Goal: Subscribe to service/newsletter

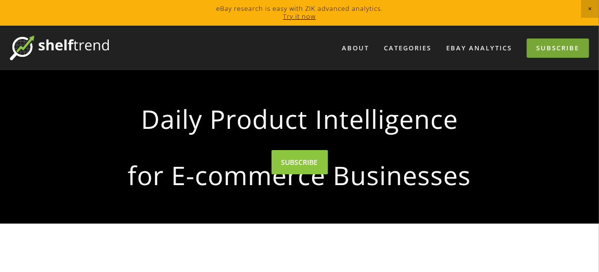
click at [562, 42] on link "Subscribe" at bounding box center [558, 48] width 62 height 19
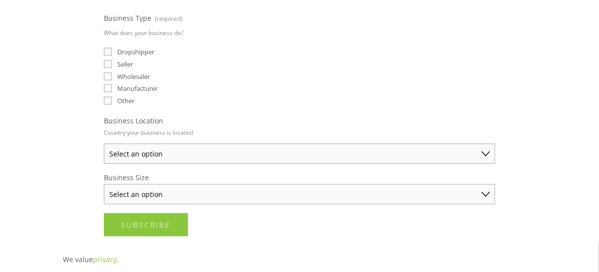
scroll to position [445, 0]
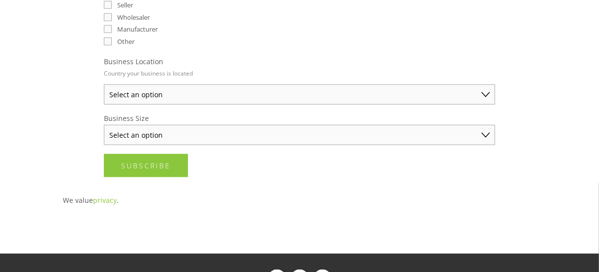
click at [289, 136] on select "Select an option Solo Merchant (under $50K annual sales) Small Business ($50K -…" at bounding box center [299, 135] width 391 height 20
click at [559, 112] on div "About Categories Auto Parts Electronics Fashion Home & Garden" at bounding box center [299, 1] width 599 height 841
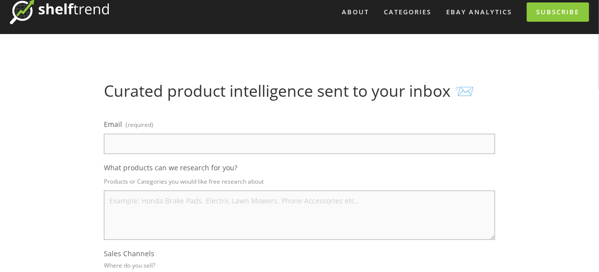
scroll to position [0, 0]
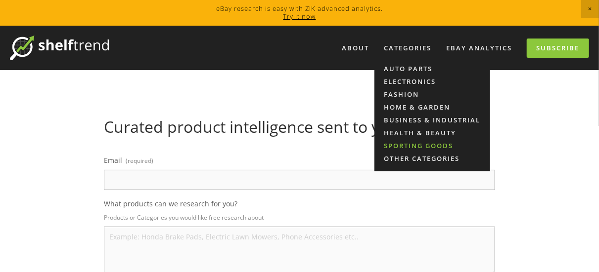
click at [403, 144] on link "Sporting Goods" at bounding box center [432, 145] width 116 height 13
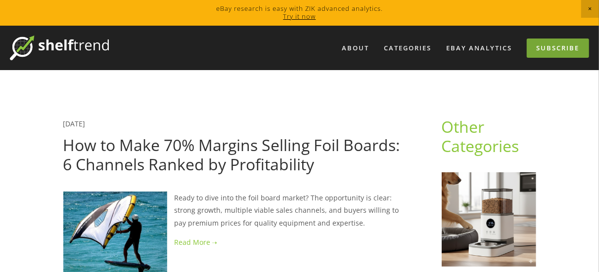
click at [548, 49] on link "Subscribe" at bounding box center [558, 48] width 62 height 19
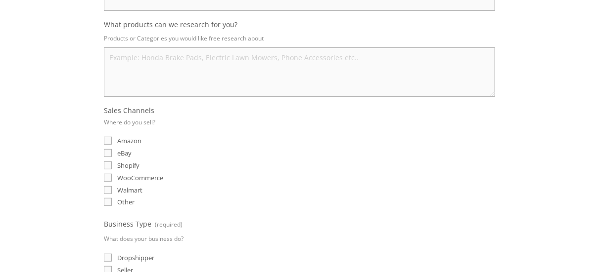
scroll to position [99, 0]
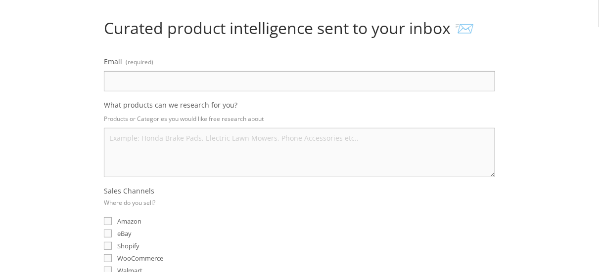
click at [251, 77] on input "Email (required)" at bounding box center [299, 81] width 391 height 20
type input "mansoor.ido@gmail.com"
click at [145, 136] on textarea "What products can we research for you?" at bounding box center [299, 152] width 391 height 49
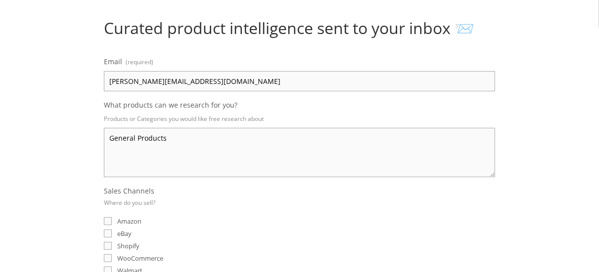
type textarea "General Products"
click at [129, 232] on span "eBay" at bounding box center [124, 233] width 14 height 9
click at [112, 232] on input "eBay" at bounding box center [108, 234] width 8 height 8
checkbox input "true"
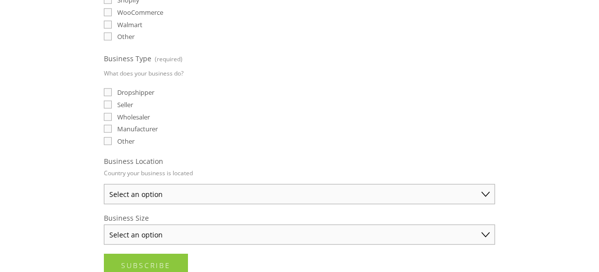
scroll to position [346, 0]
click at [120, 87] on span "Dropshipper" at bounding box center [135, 91] width 37 height 9
click at [112, 88] on input "Dropshipper" at bounding box center [108, 92] width 8 height 8
checkbox input "true"
click at [213, 186] on select "Select an option Australia United States United Kingdom China Japan Germany Can…" at bounding box center [299, 193] width 391 height 20
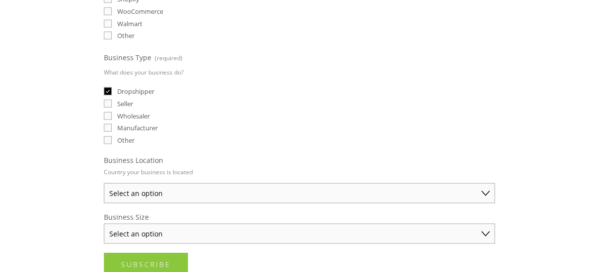
select select "United States"
click at [104, 183] on select "Select an option Australia United States United Kingdom China Japan Germany Can…" at bounding box center [299, 193] width 391 height 20
click at [196, 228] on select "Select an option Solo Merchant (under $50K annual sales) Small Business ($50K -…" at bounding box center [299, 234] width 391 height 20
select select "Solo Merchant (under $50K annual sales)"
click at [104, 224] on select "Select an option Solo Merchant (under $50K annual sales) Small Business ($50K -…" at bounding box center [299, 234] width 391 height 20
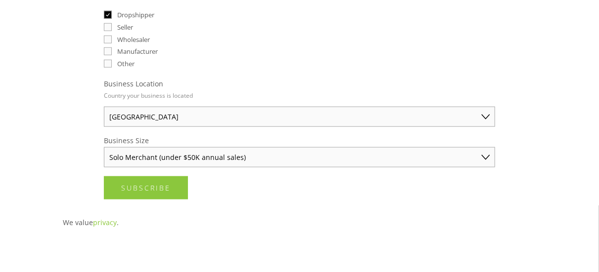
scroll to position [544, 0]
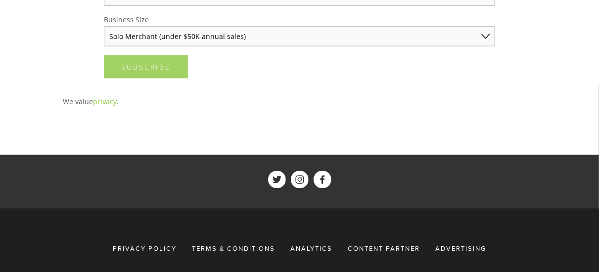
click at [158, 56] on button "Subscribe Subscribe" at bounding box center [146, 66] width 84 height 23
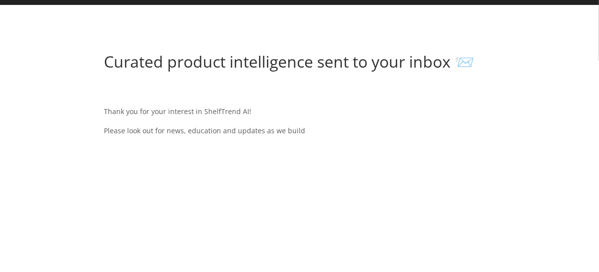
scroll to position [0, 0]
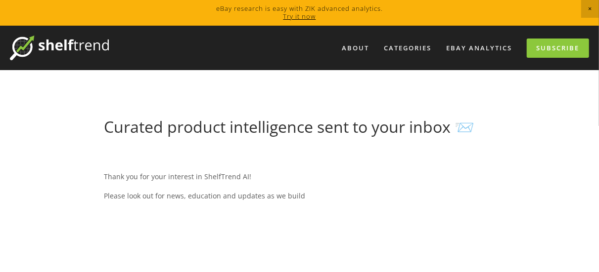
click at [292, 18] on link "Try it now" at bounding box center [299, 16] width 33 height 9
